Goal: Find specific page/section

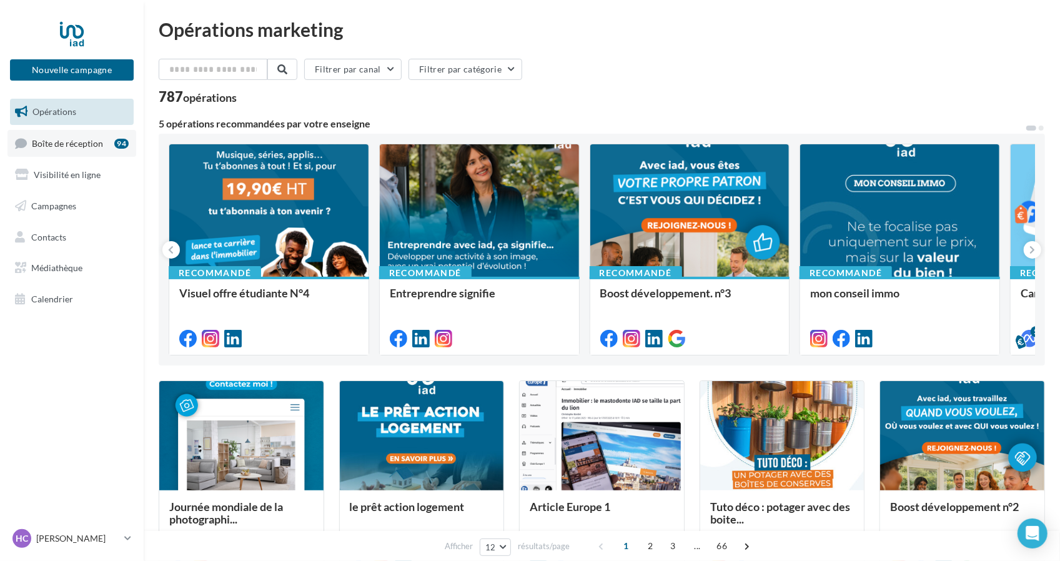
click at [100, 141] on span "Boîte de réception" at bounding box center [67, 142] width 71 height 11
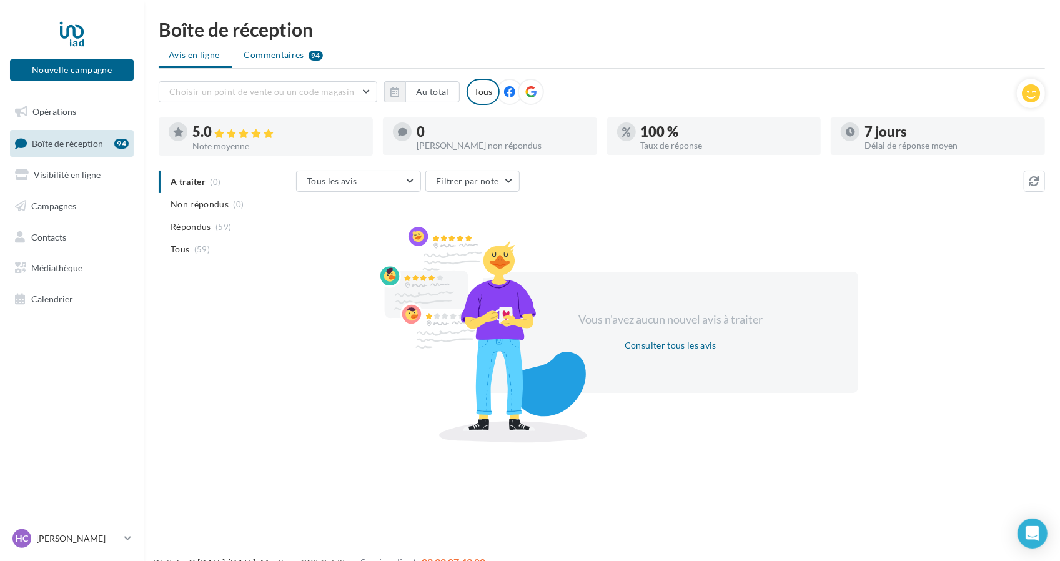
click at [274, 56] on span "Commentaires" at bounding box center [274, 55] width 60 height 12
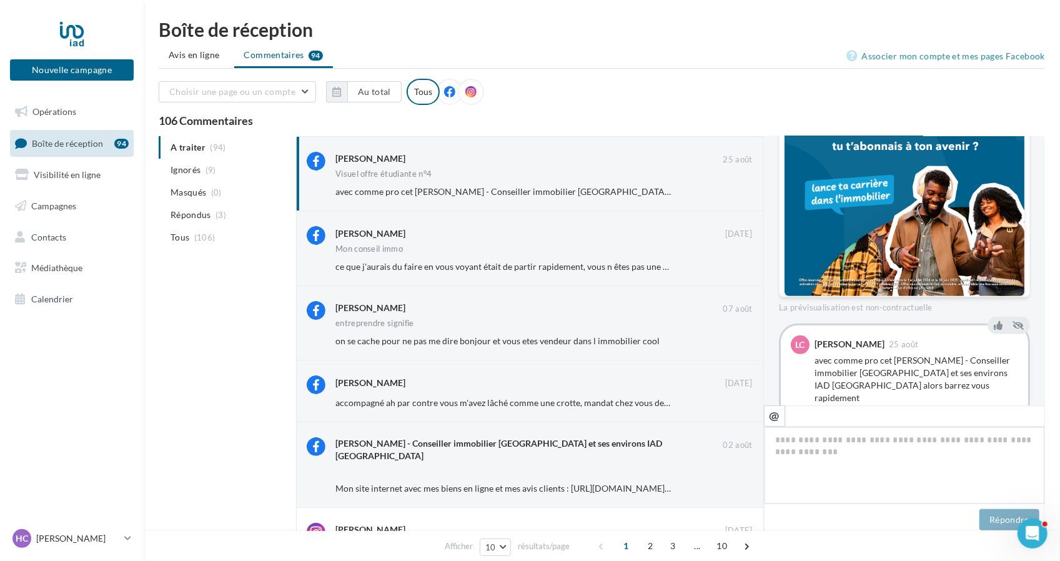
scroll to position [385, 0]
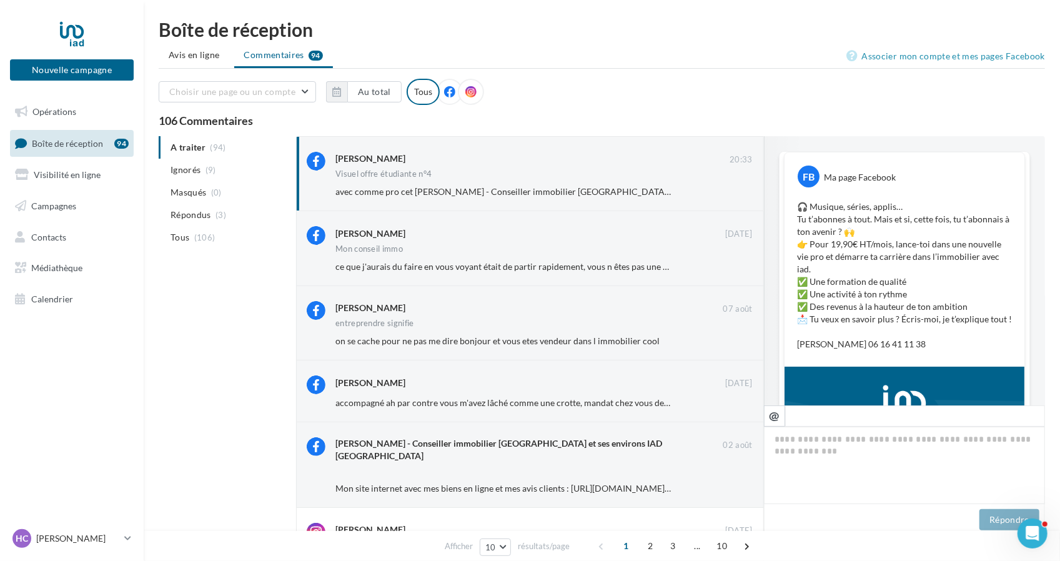
scroll to position [385, 0]
